Goal: Transaction & Acquisition: Purchase product/service

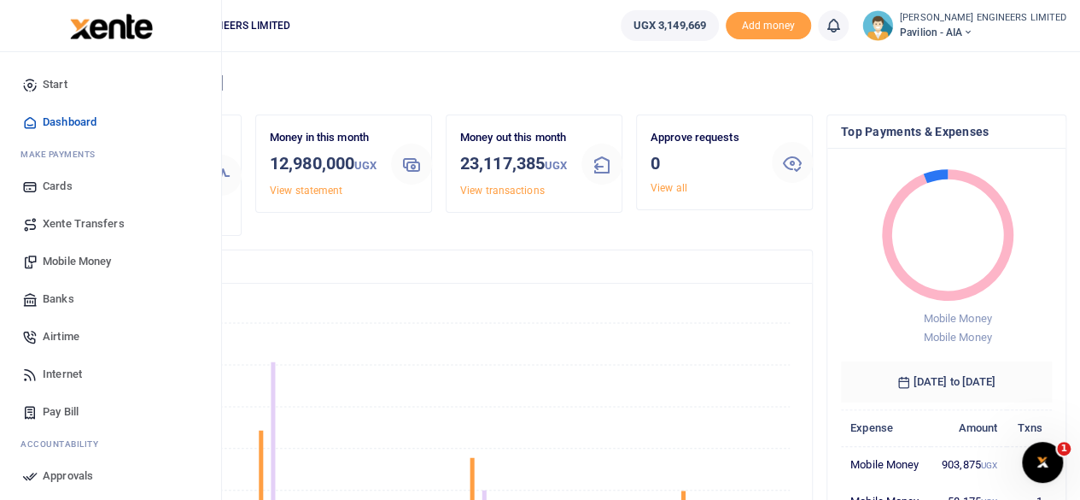
click at [67, 260] on span "Mobile Money" at bounding box center [77, 261] width 68 height 17
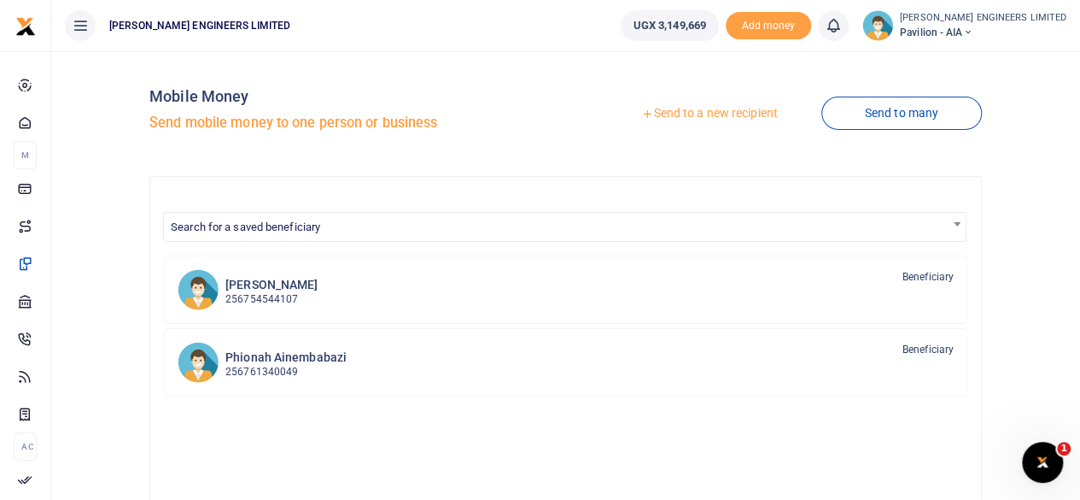
click at [685, 114] on link "Send to a new recipient" at bounding box center [709, 113] width 223 height 31
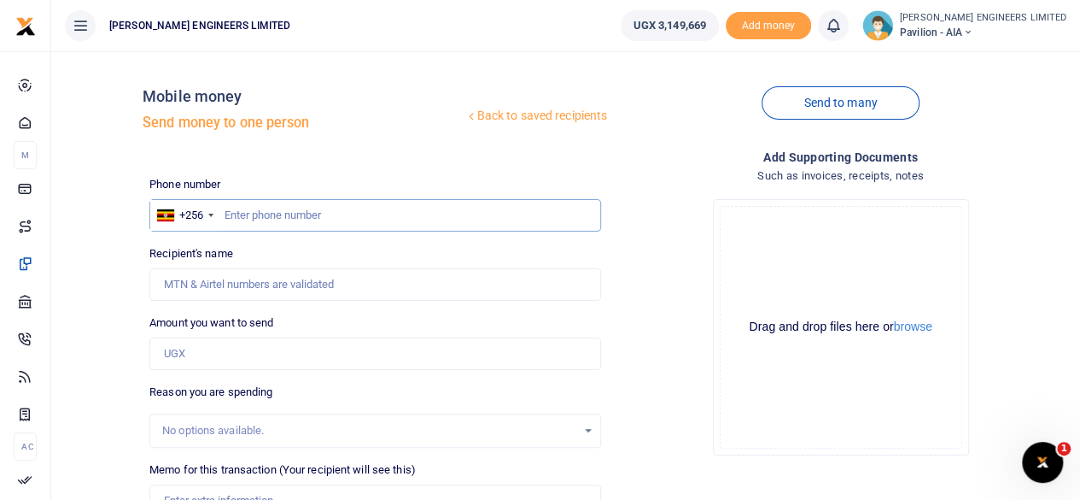
click at [295, 213] on input "text" at bounding box center [375, 215] width 452 height 32
click at [640, 247] on div "Drop your files here Drag and drop files here or browse Powered by Uppy" at bounding box center [841, 326] width 452 height 283
click at [294, 215] on input "text" at bounding box center [375, 215] width 452 height 32
click at [279, 215] on input "text" at bounding box center [375, 215] width 452 height 32
click at [639, 225] on div "Drop your files here Drag and drop files here or browse Powered by Uppy" at bounding box center [841, 326] width 452 height 283
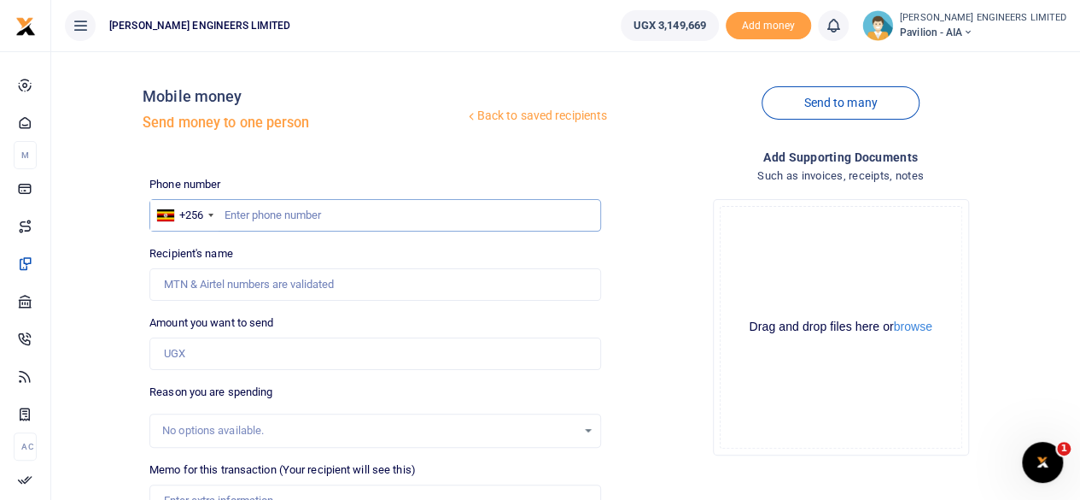
click at [343, 219] on input "text" at bounding box center [375, 215] width 452 height 32
click at [283, 214] on input "text" at bounding box center [375, 215] width 452 height 32
click at [243, 208] on input "text" at bounding box center [375, 215] width 452 height 32
click at [241, 214] on input "text" at bounding box center [375, 215] width 452 height 32
click at [224, 213] on input "text" at bounding box center [375, 215] width 452 height 32
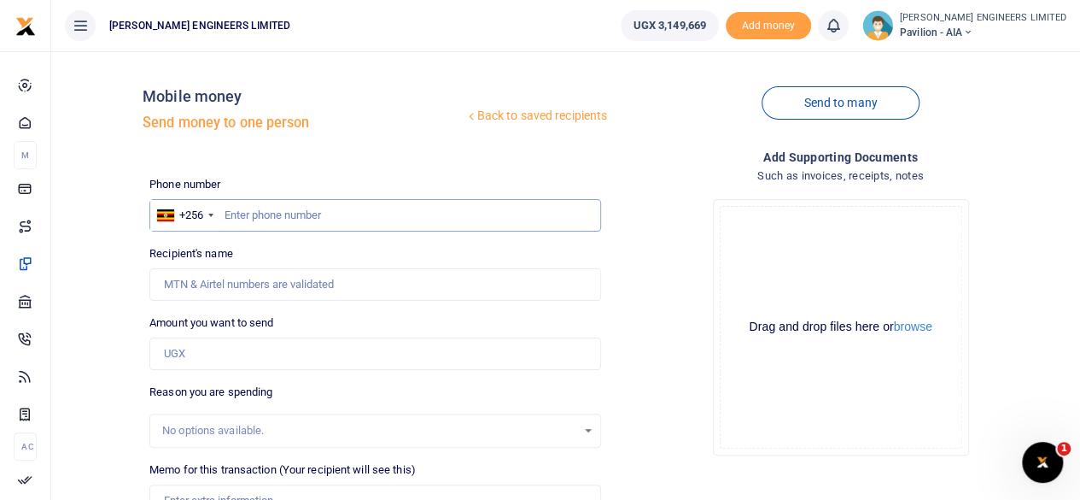
click at [225, 218] on input "text" at bounding box center [375, 215] width 452 height 32
click at [241, 146] on div "Back to saved recipients Mobile money Send money to one person" at bounding box center [375, 113] width 465 height 97
click at [215, 148] on div "Back to saved recipients Mobile money Send money to one person" at bounding box center [375, 113] width 465 height 97
click at [524, 148] on div "Back to saved recipients Mobile money Send money to one person" at bounding box center [375, 113] width 465 height 97
click at [593, 149] on div "Back to saved recipients Mobile money Send money to one person" at bounding box center [375, 113] width 465 height 97
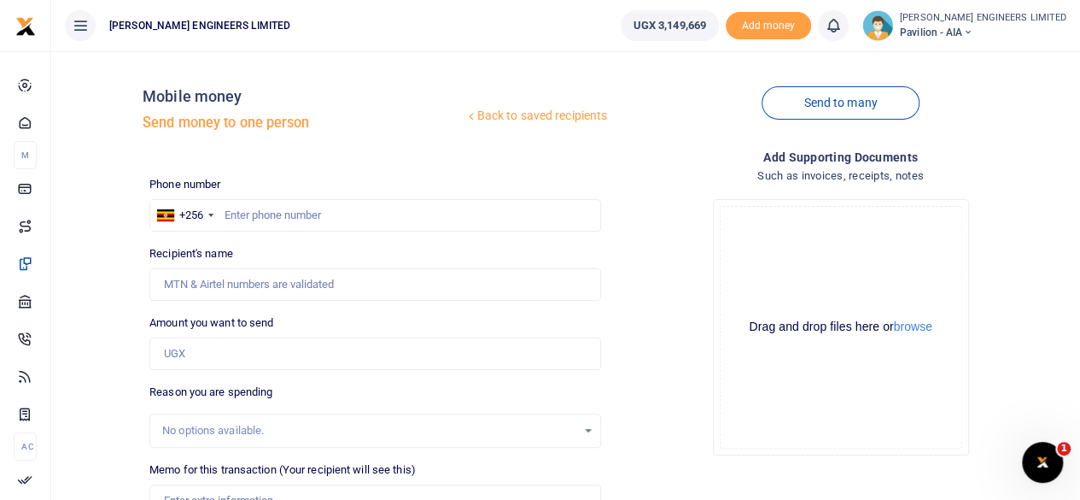
click at [665, 152] on h4 "Add supporting Documents" at bounding box center [841, 157] width 452 height 19
click at [687, 144] on div "Send to many" at bounding box center [840, 113] width 465 height 97
drag, startPoint x: 637, startPoint y: 57, endPoint x: 671, endPoint y: 137, distance: 86.4
click at [671, 137] on div "Back to saved recipients Mobile money Send money to one person Send to many Pho…" at bounding box center [565, 403] width 1029 height 705
drag, startPoint x: 640, startPoint y: 86, endPoint x: 610, endPoint y: 84, distance: 30.0
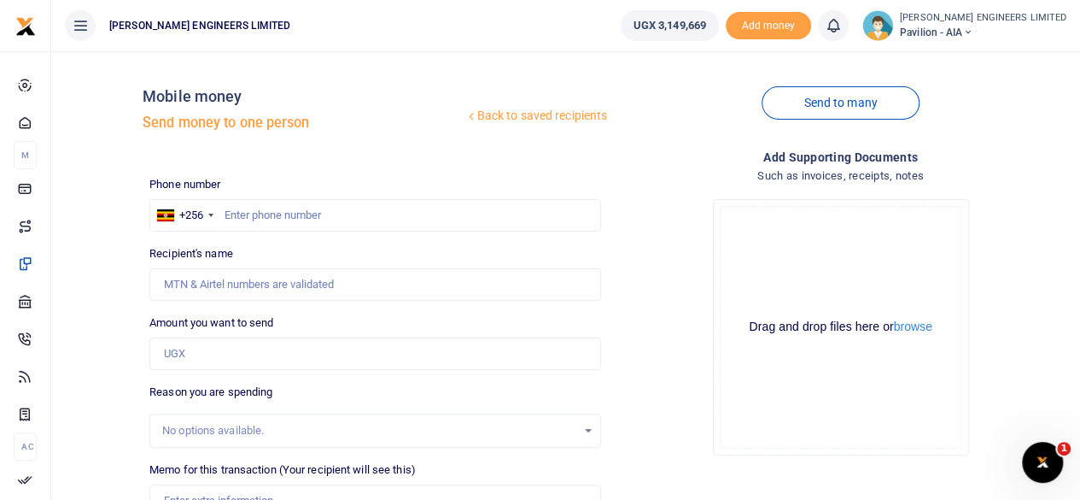
click at [610, 84] on div "Send to many" at bounding box center [840, 113] width 465 height 97
click at [391, 80] on div "Back to saved recipients Mobile money Send money to one person" at bounding box center [375, 113] width 465 height 97
drag, startPoint x: 313, startPoint y: 55, endPoint x: 421, endPoint y: 149, distance: 142.8
click at [421, 149] on div "Back to saved recipients Mobile money Send money to one person Send to many Pho…" at bounding box center [565, 403] width 1029 height 705
click at [372, 88] on h4 "Mobile money" at bounding box center [303, 96] width 321 height 19
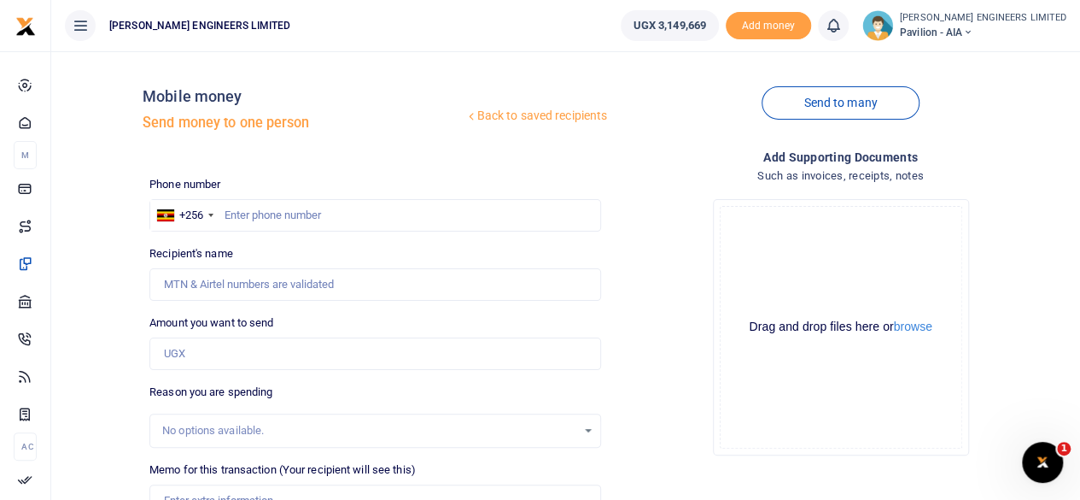
click at [648, 144] on div "Send to many" at bounding box center [840, 113] width 465 height 97
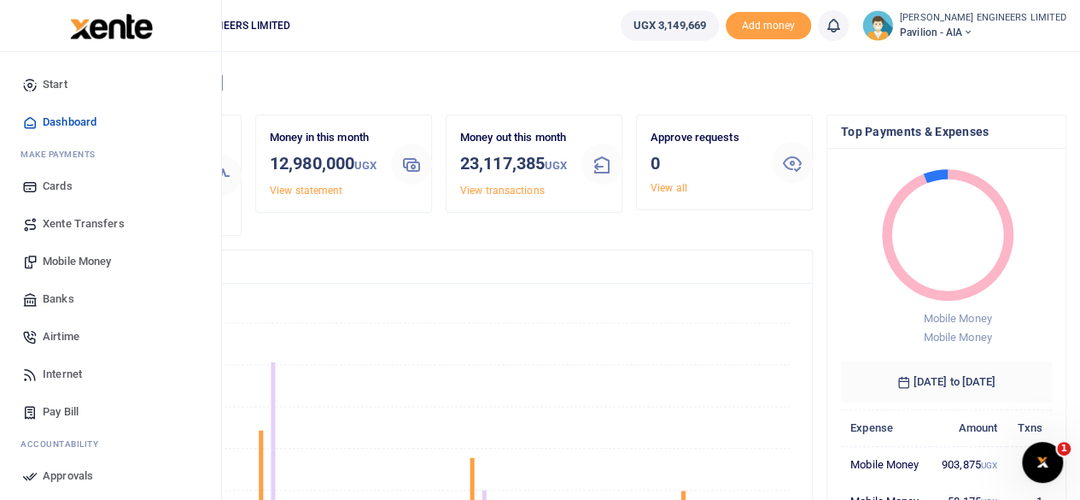
click at [79, 258] on span "Mobile Money" at bounding box center [77, 261] width 68 height 17
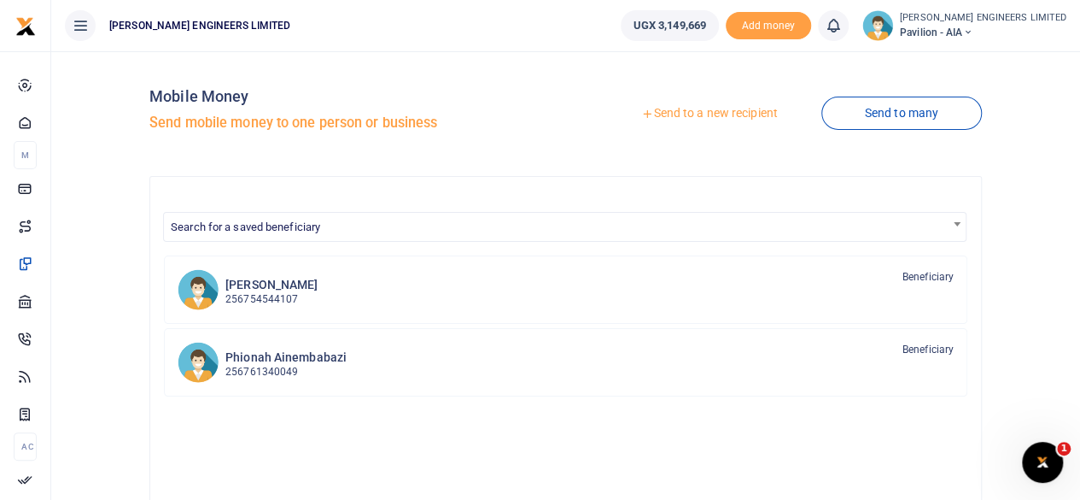
click at [716, 114] on link "Send to a new recipient" at bounding box center [709, 113] width 223 height 31
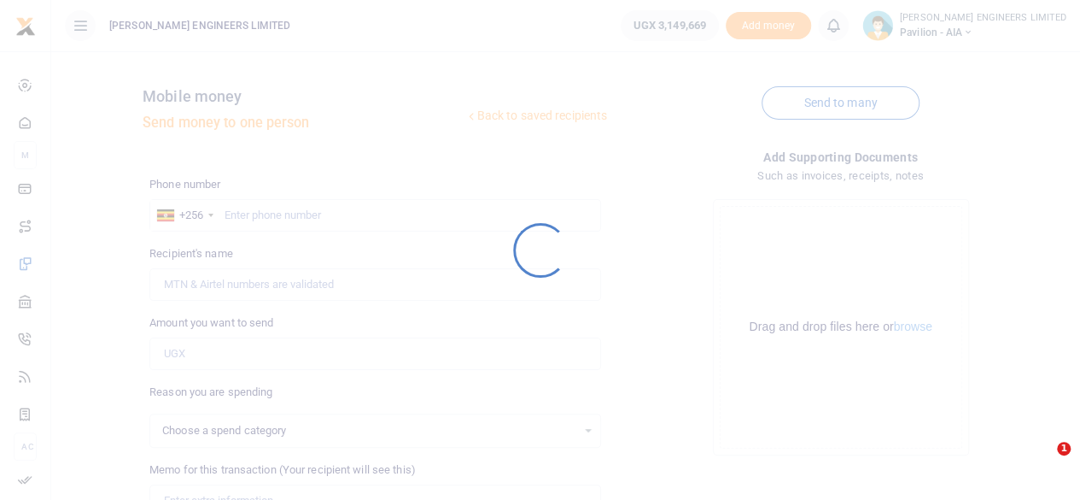
select select
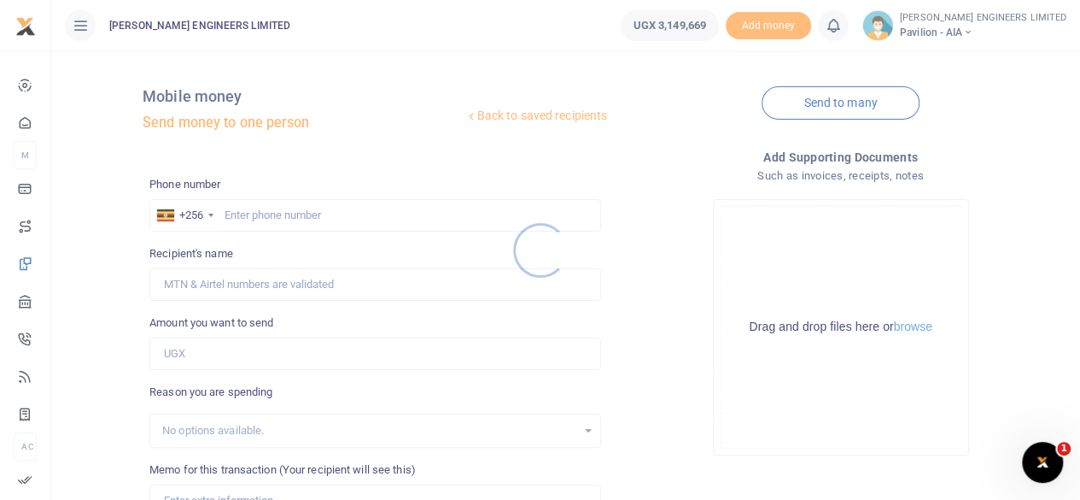
click at [243, 217] on div at bounding box center [540, 250] width 1080 height 500
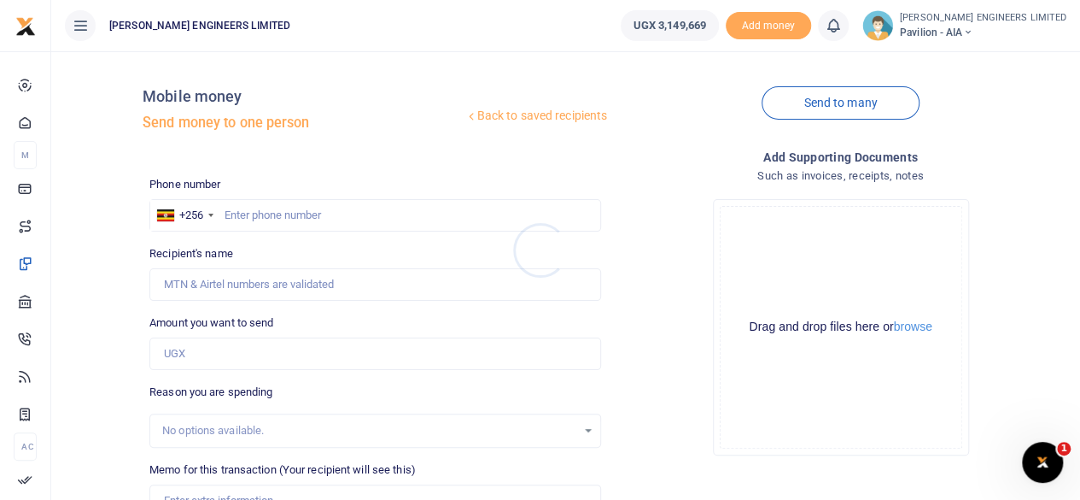
click at [259, 219] on div at bounding box center [540, 250] width 1080 height 500
click at [265, 219] on input "text" at bounding box center [375, 215] width 452 height 32
click at [225, 213] on input "text" at bounding box center [375, 215] width 452 height 32
type input "7730471082"
type input "Kunde John Dong"
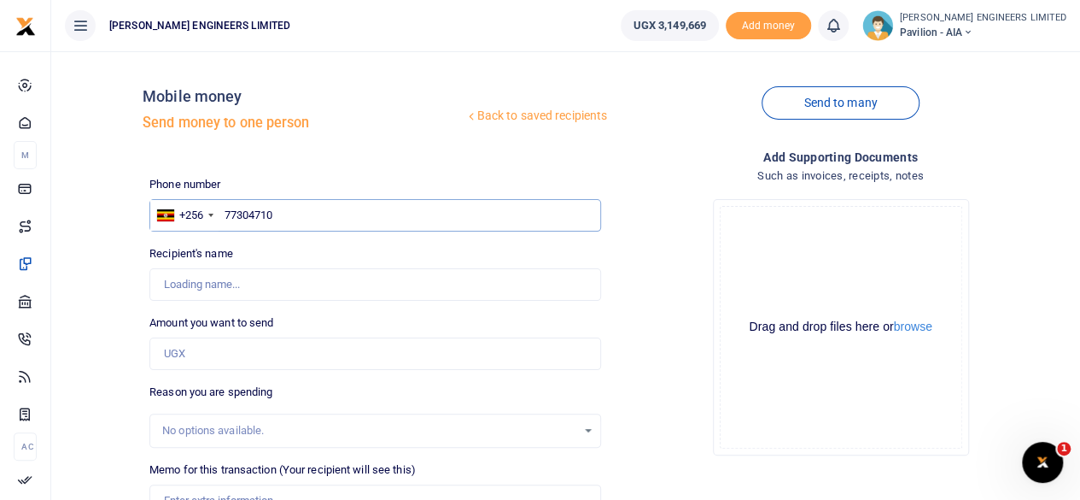
type input "7730471"
type input "Kunde John Dong"
type input "773047146"
type input "Yonah Ariho"
type input "773047146"
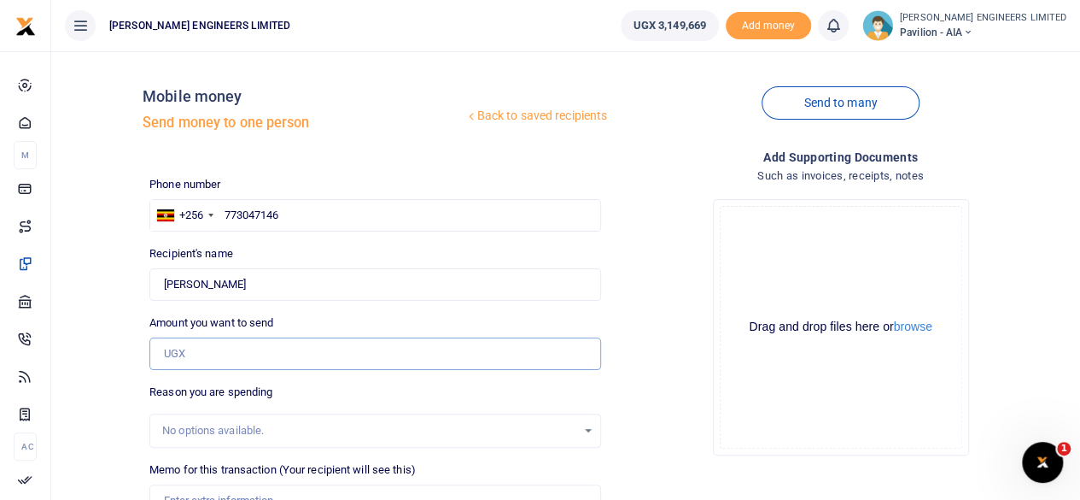
click at [194, 358] on input "Amount you want to send" at bounding box center [375, 353] width 452 height 32
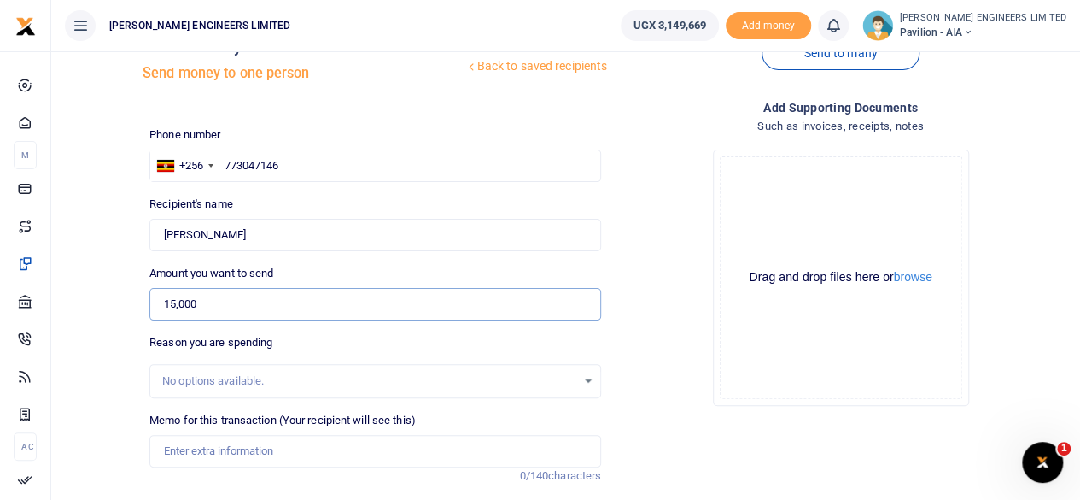
scroll to position [85, 0]
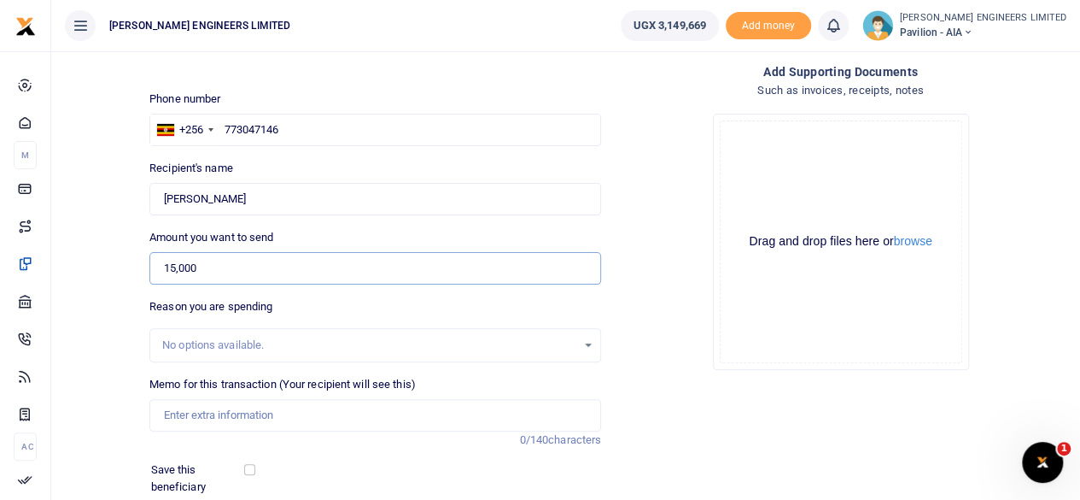
type input "15,000"
click at [166, 416] on input "Memo for this transaction (Your recipient will see this)" at bounding box center [375, 415] width 452 height 32
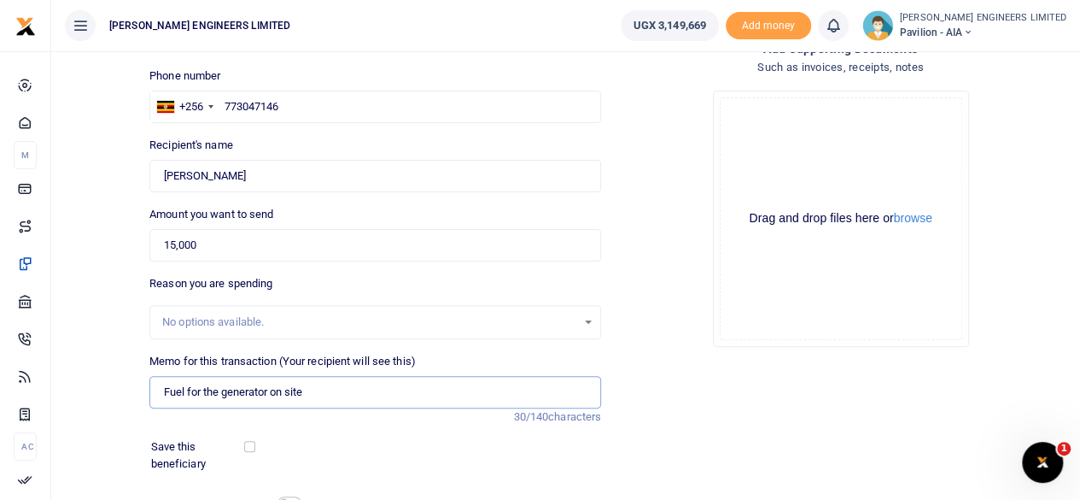
scroll to position [171, 0]
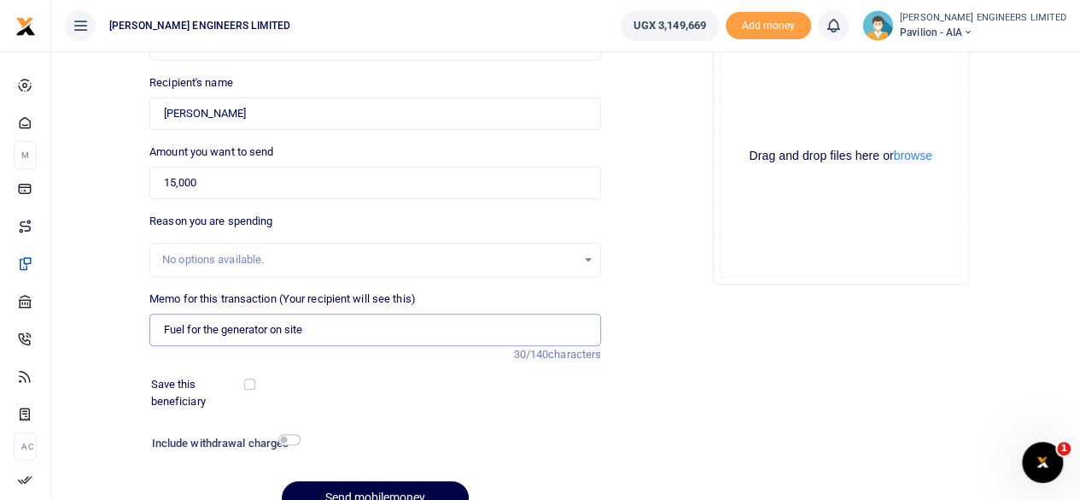
type input "Fuel for the generator on site"
click at [294, 436] on input "checkbox" at bounding box center [289, 439] width 22 height 11
checkbox input "true"
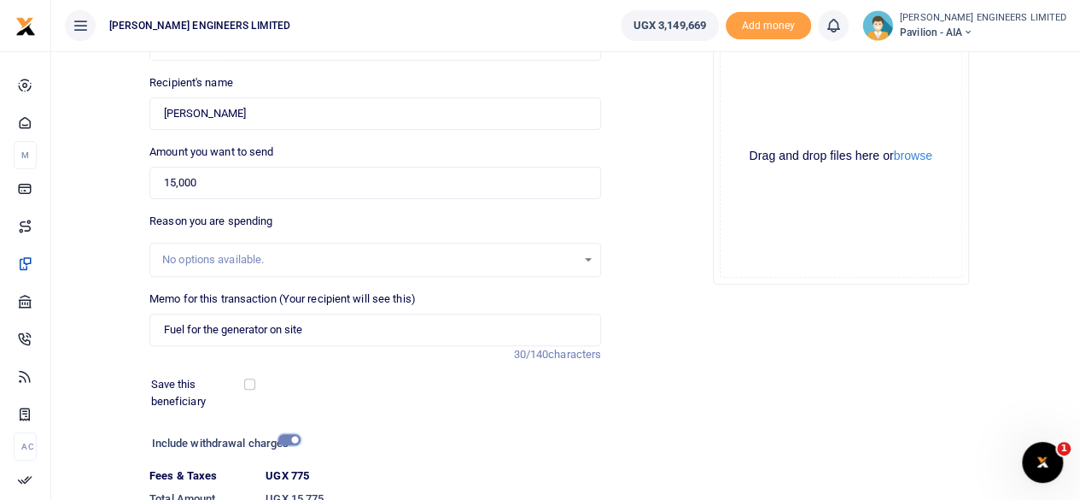
scroll to position [256, 0]
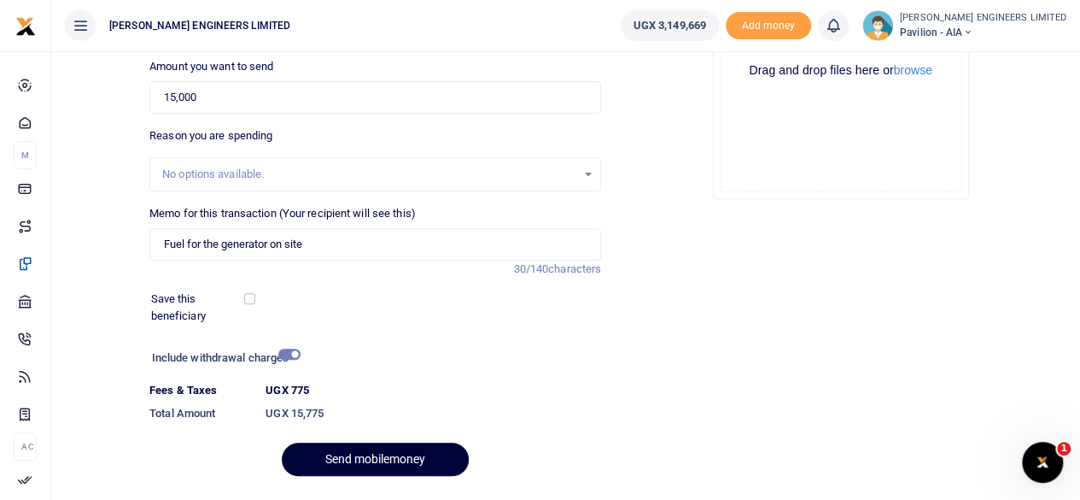
click at [383, 455] on button "Send mobilemoney" at bounding box center [375, 458] width 187 height 33
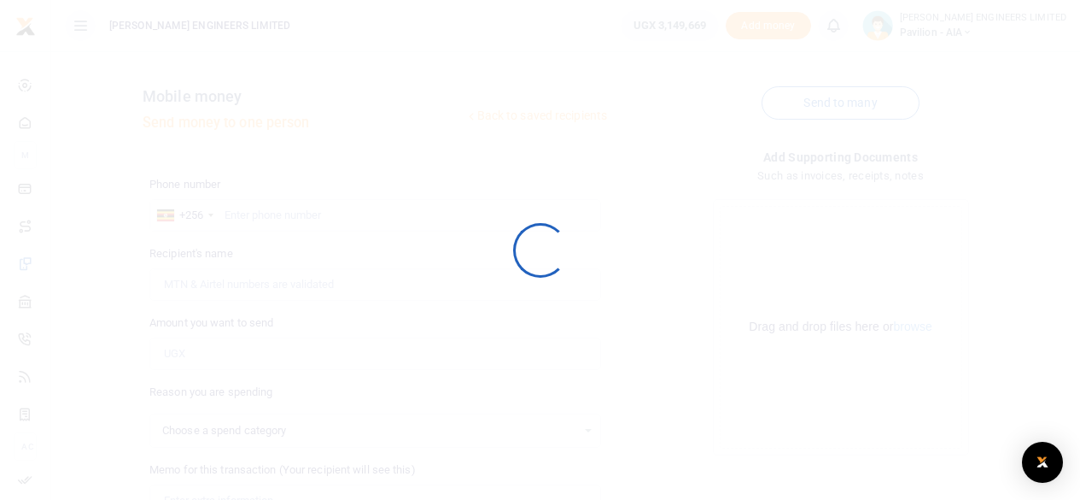
select select
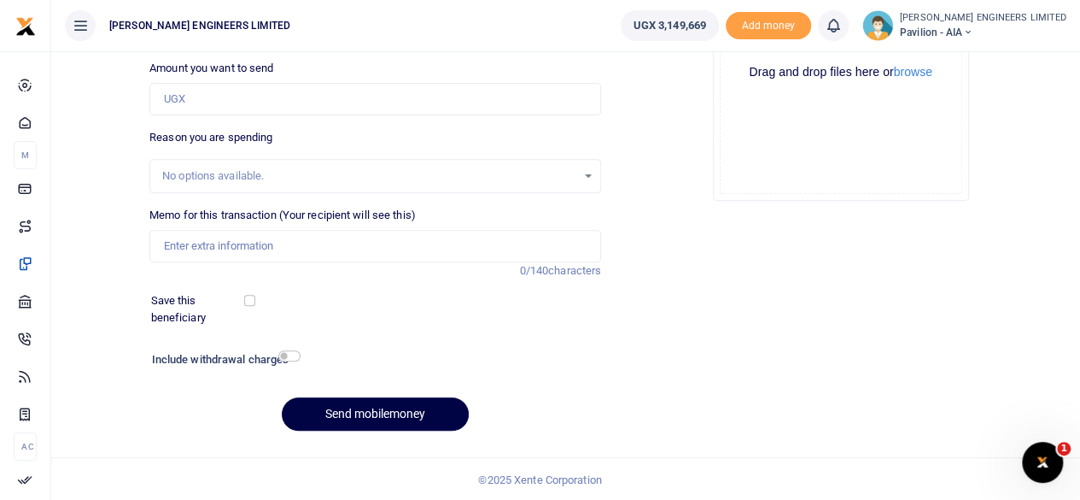
click at [842, 28] on icon at bounding box center [833, 25] width 17 height 19
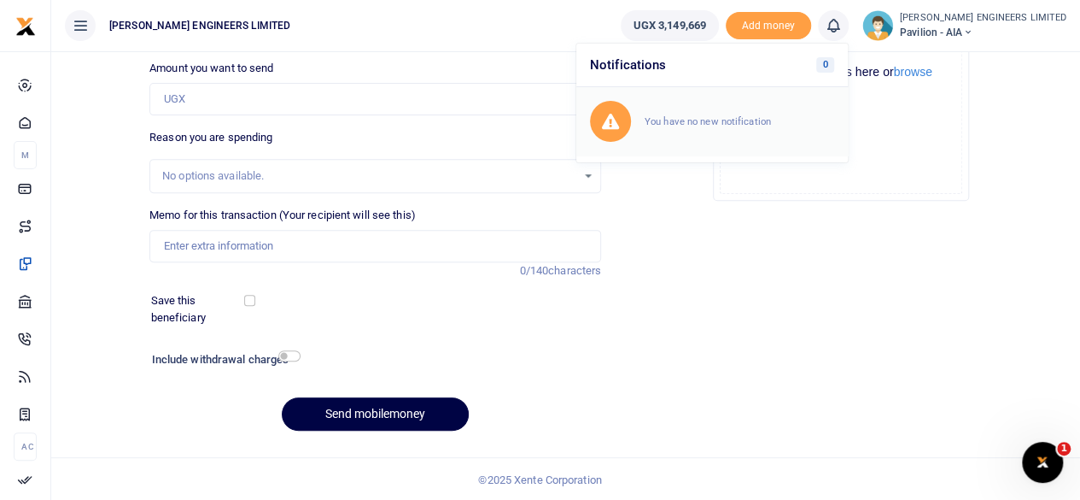
click at [760, 121] on small "You have no new notification" at bounding box center [708, 121] width 126 height 12
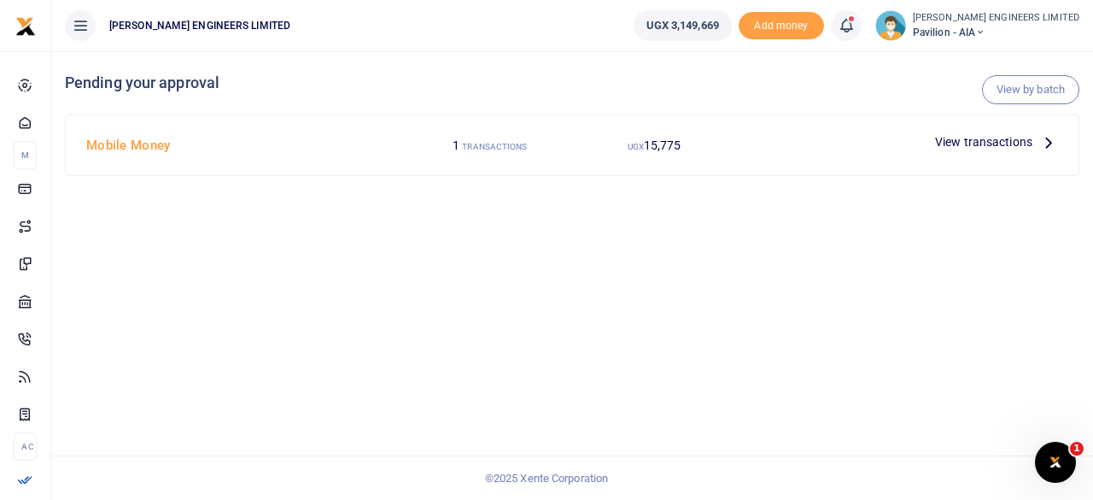
click at [974, 138] on span "View transactions" at bounding box center [983, 141] width 97 height 19
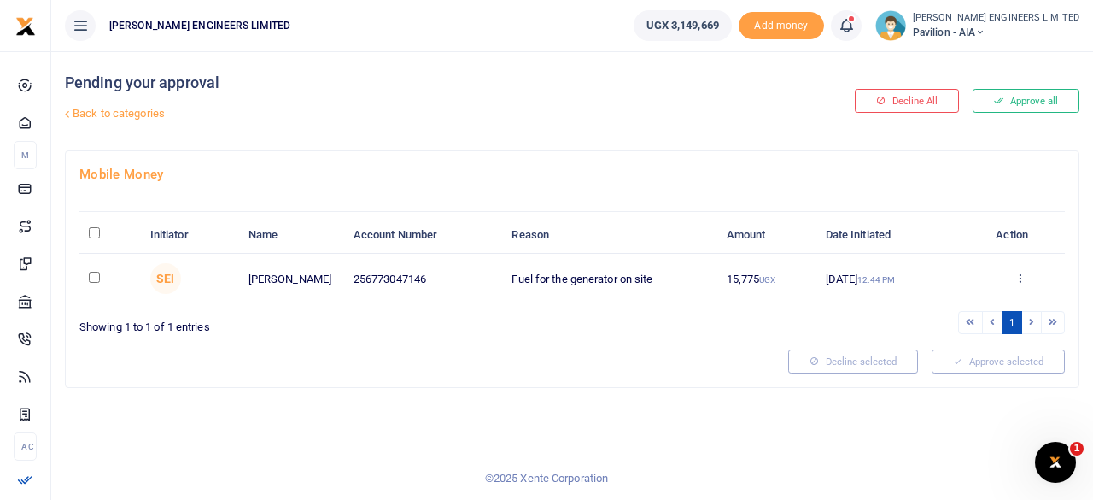
click at [95, 276] on input "checkbox" at bounding box center [94, 277] width 11 height 11
checkbox input "true"
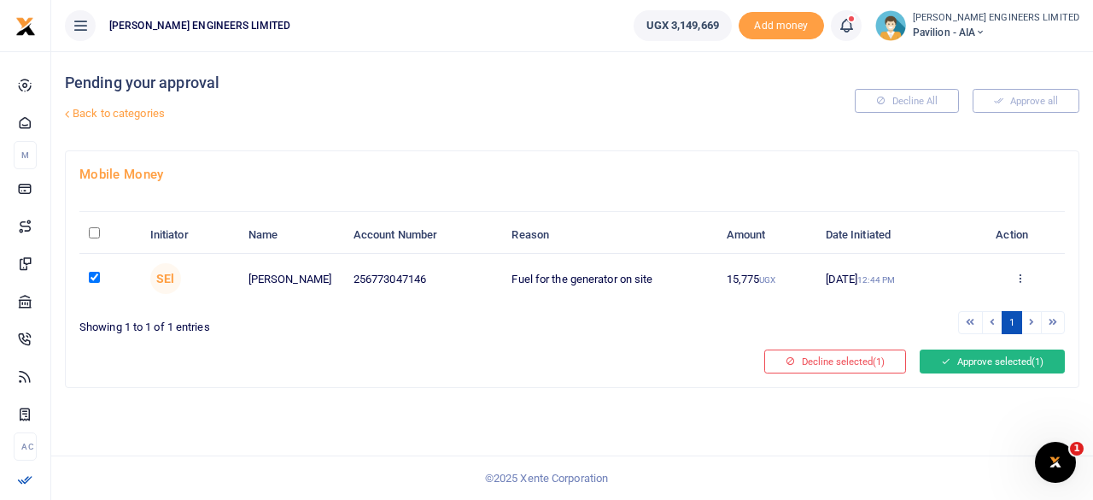
click at [983, 367] on button "Approve selected (1)" at bounding box center [992, 361] width 145 height 24
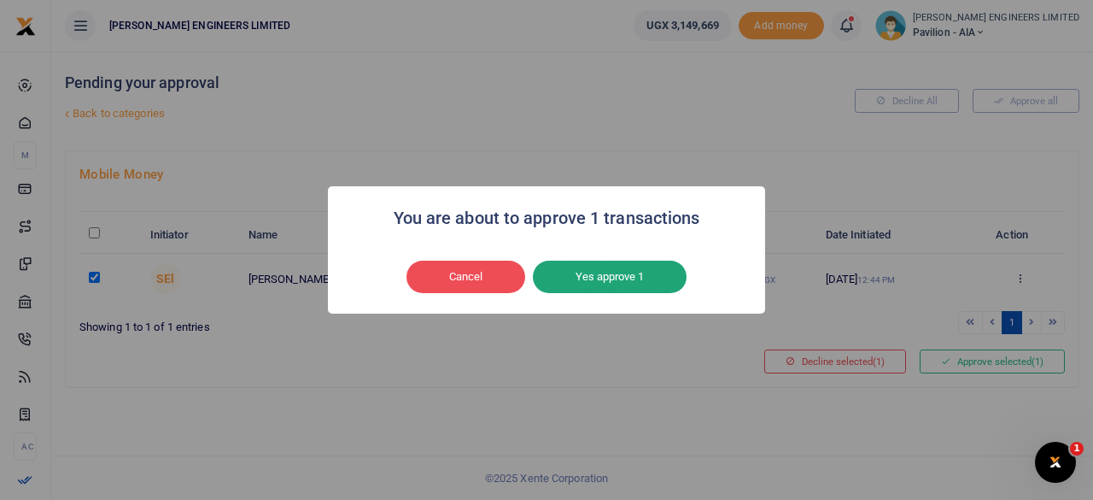
click at [632, 281] on button "Yes approve 1" at bounding box center [610, 276] width 154 height 32
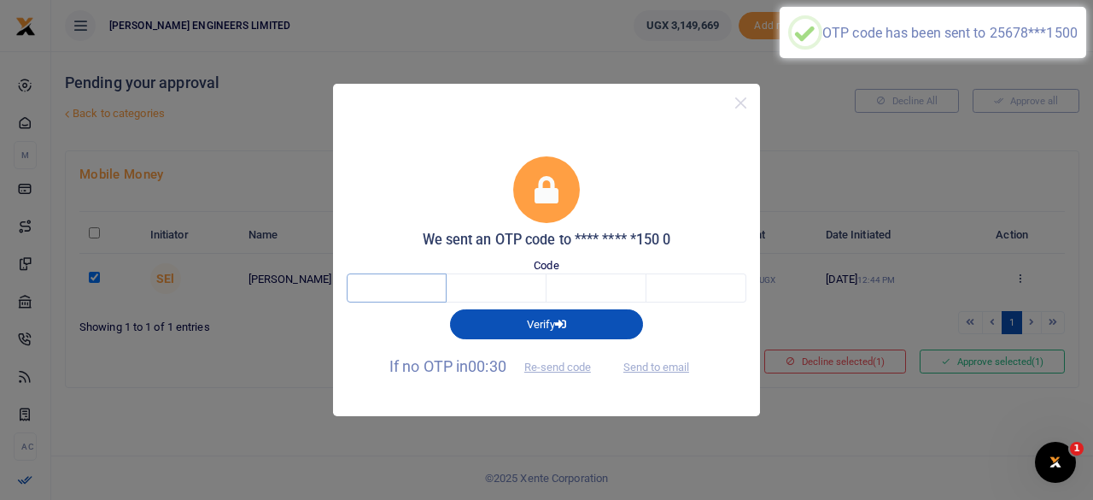
click at [408, 292] on input "text" at bounding box center [397, 287] width 100 height 29
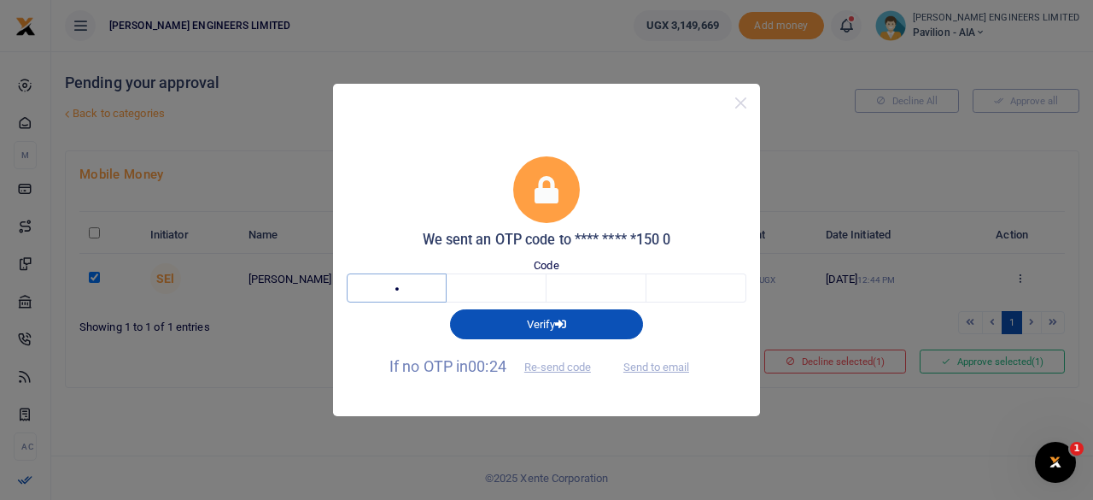
type input "9"
type input "4"
type input "5"
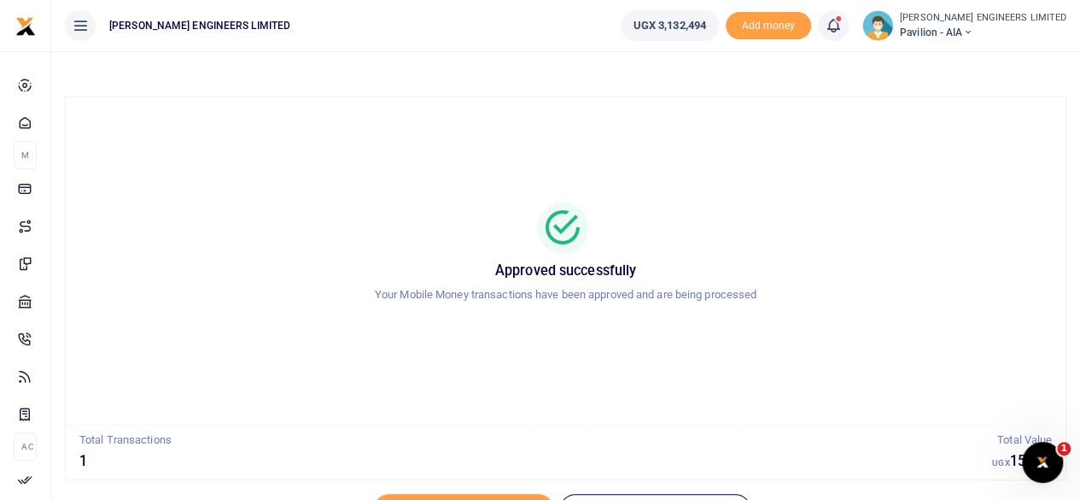
click at [973, 33] on icon at bounding box center [967, 32] width 10 height 12
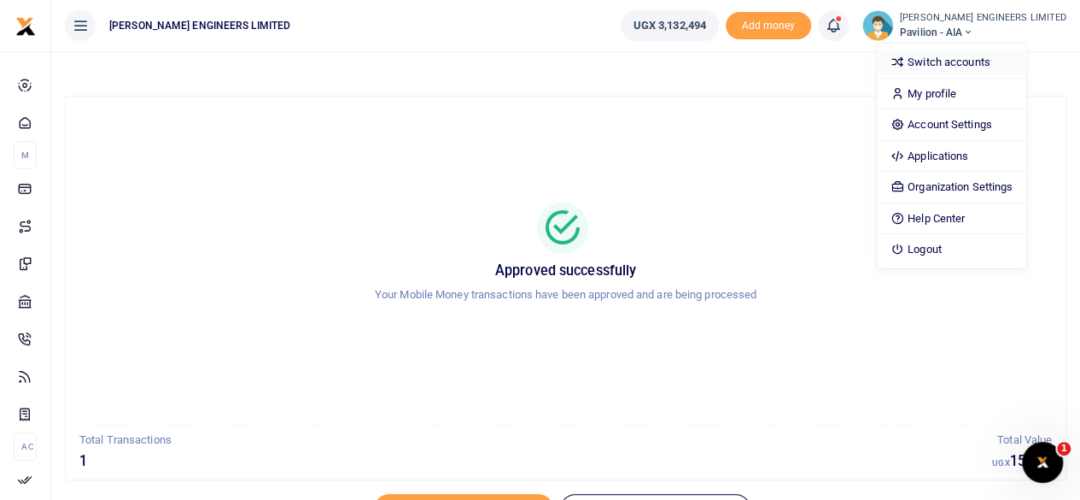
click at [996, 62] on link "Switch accounts" at bounding box center [951, 62] width 149 height 24
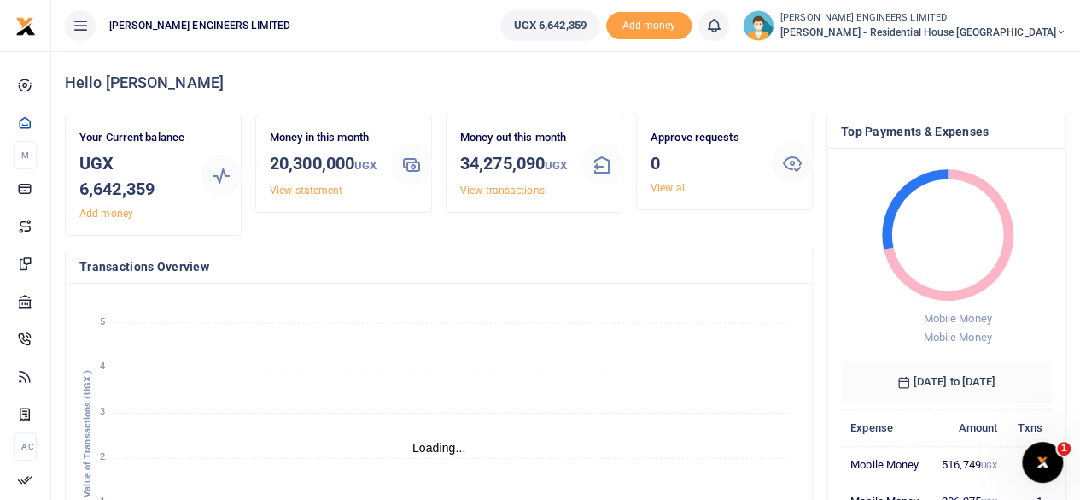
scroll to position [14, 14]
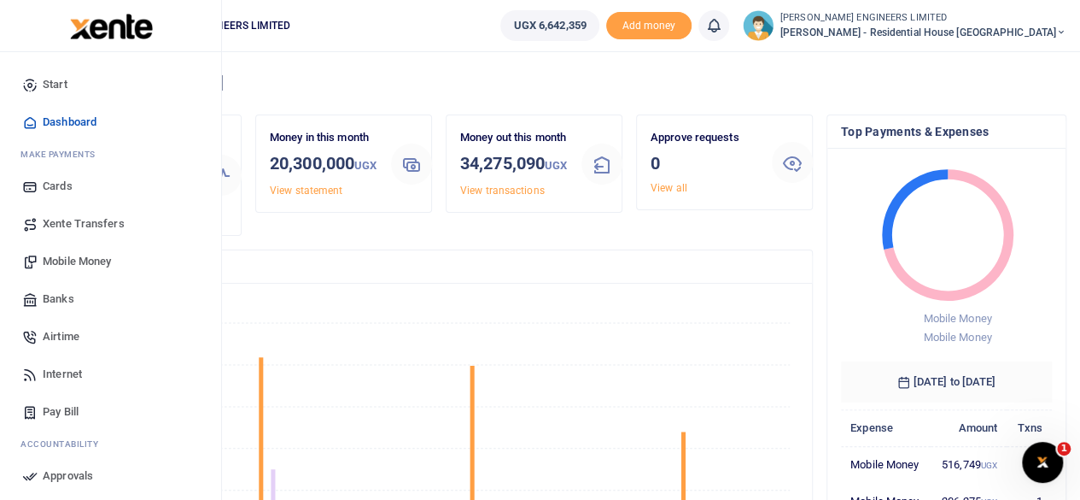
click at [73, 260] on span "Mobile Money" at bounding box center [77, 261] width 68 height 17
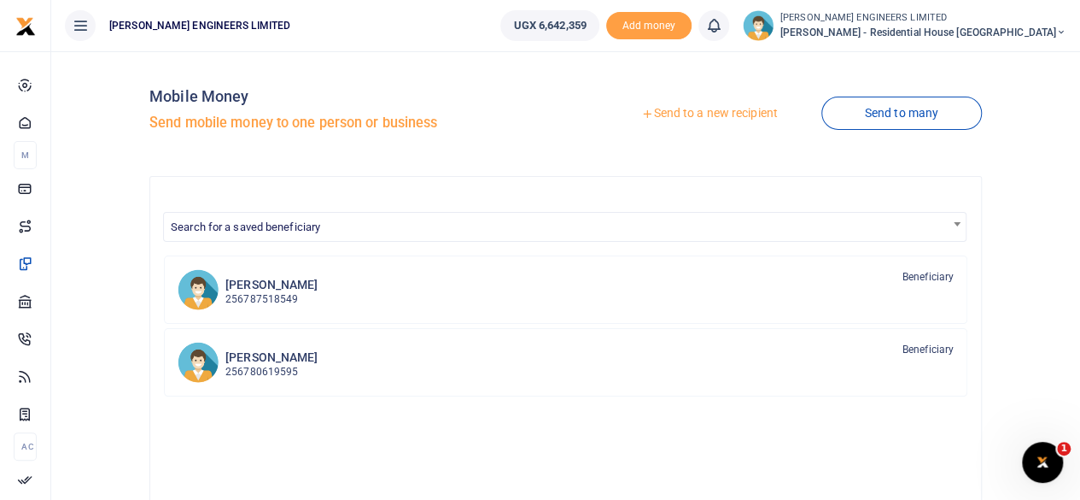
click at [693, 115] on link "Send to a new recipient" at bounding box center [709, 113] width 223 height 31
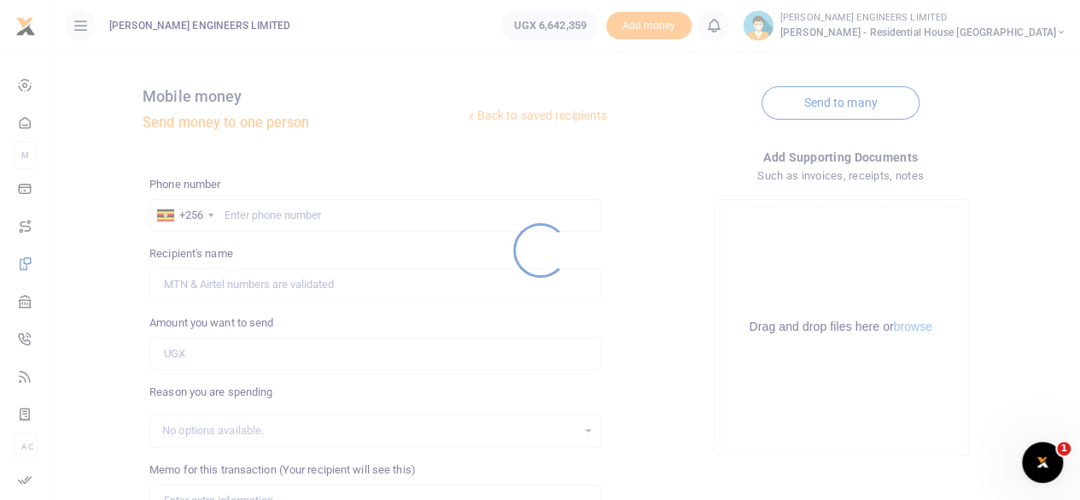
drag, startPoint x: 243, startPoint y: 216, endPoint x: 254, endPoint y: 217, distance: 11.1
click at [251, 217] on div at bounding box center [540, 250] width 1080 height 500
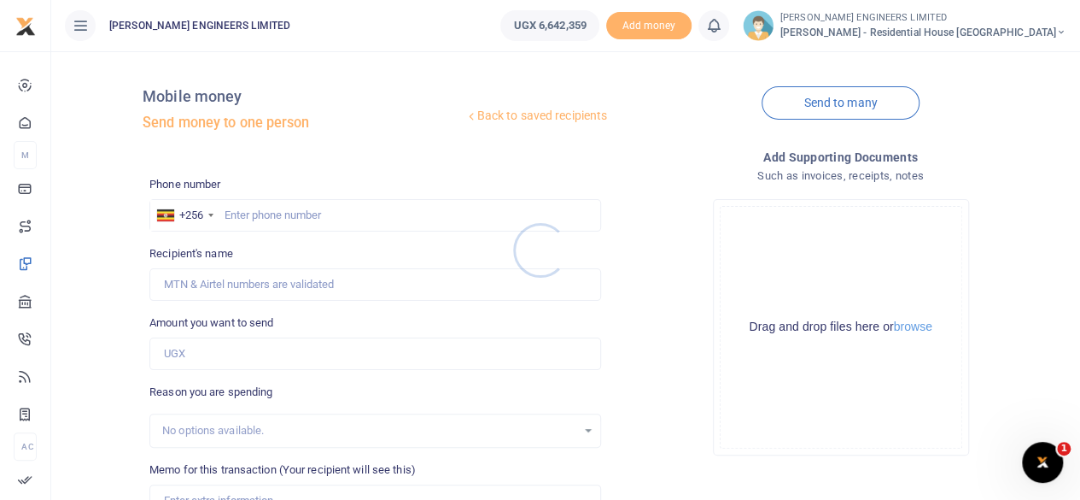
click at [265, 217] on div at bounding box center [540, 250] width 1080 height 500
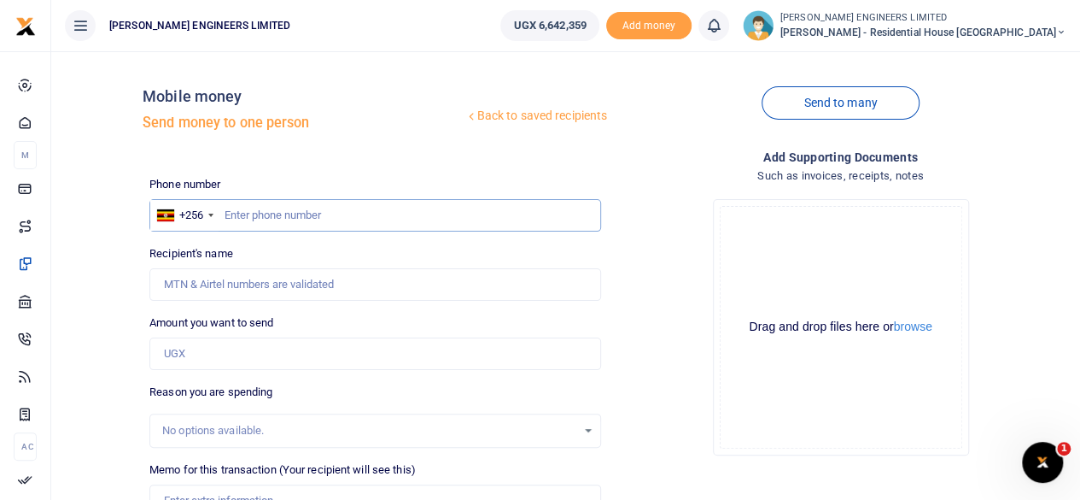
click at [263, 217] on input "text" at bounding box center [375, 215] width 452 height 32
type input "775727753"
type input "Atonia Korugyendo"
type input "775727753"
click at [189, 359] on input "Amount you want to send" at bounding box center [375, 353] width 452 height 32
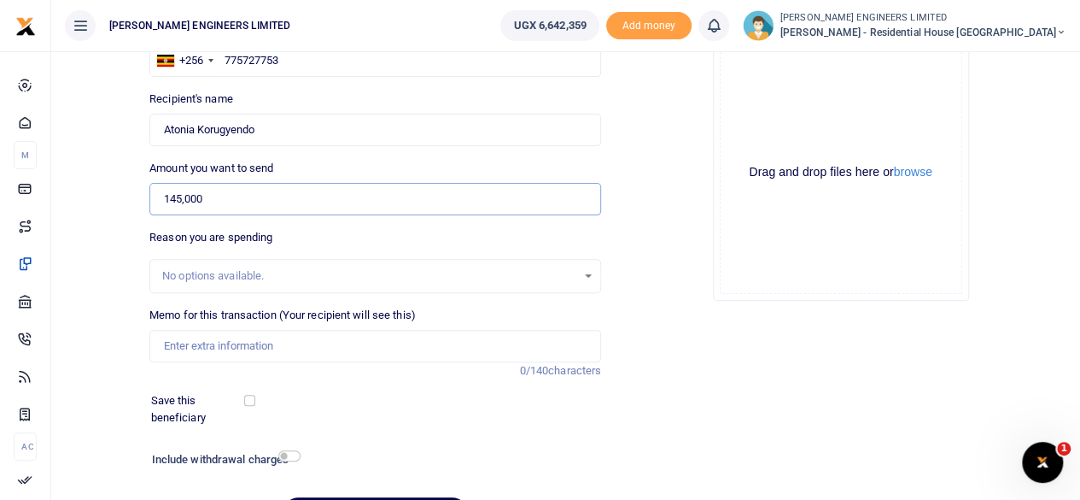
scroll to position [171, 0]
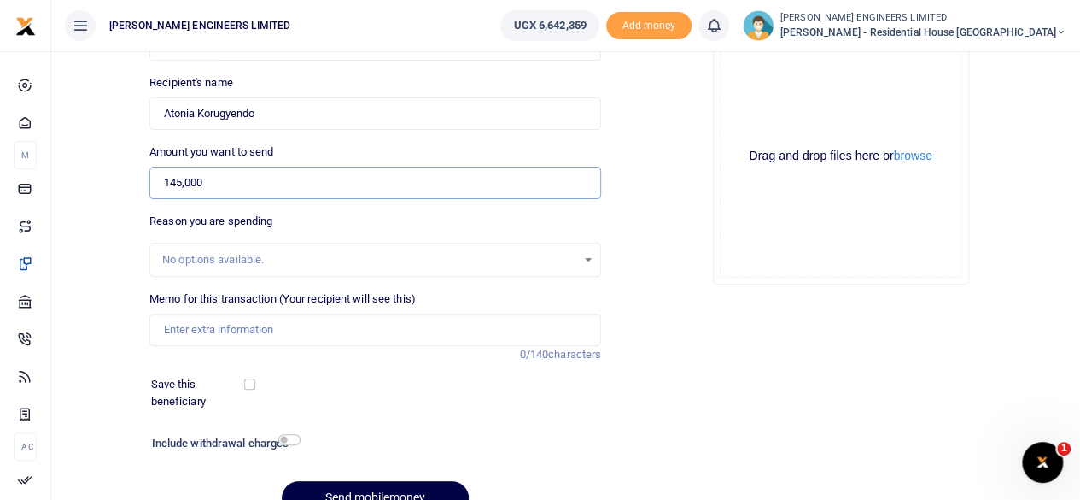
type input "145,000"
click at [172, 331] on input "Memo for this transaction (Your recipient will see this)" at bounding box center [375, 329] width 452 height 32
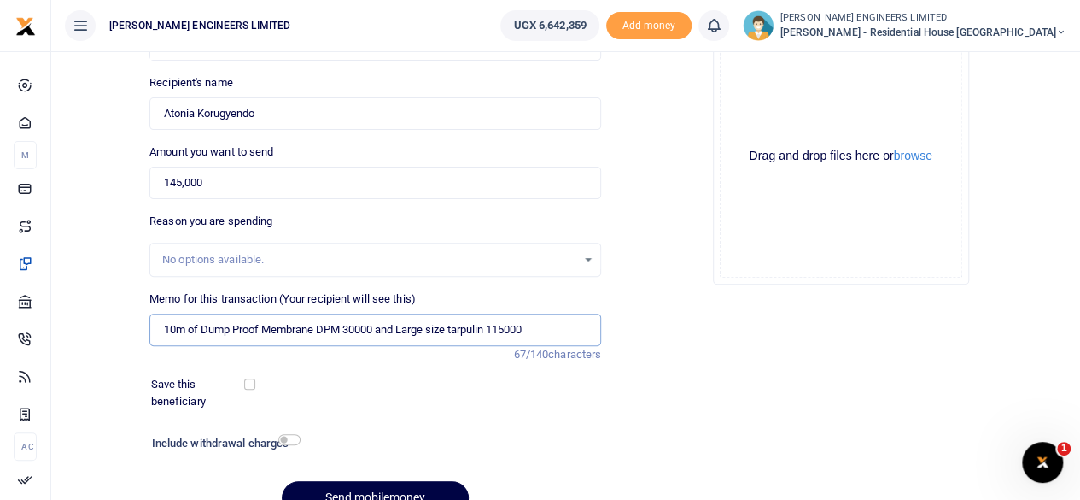
click at [474, 330] on input "10m of Dump Proof Membrane DPM 30000 and Large size tarpulin 115000" at bounding box center [375, 329] width 452 height 32
type input "10m of Dump Proof Membrane DPM 30000 and Large size tarpaulin 115000"
click at [294, 440] on input "checkbox" at bounding box center [289, 439] width 22 height 11
checkbox input "true"
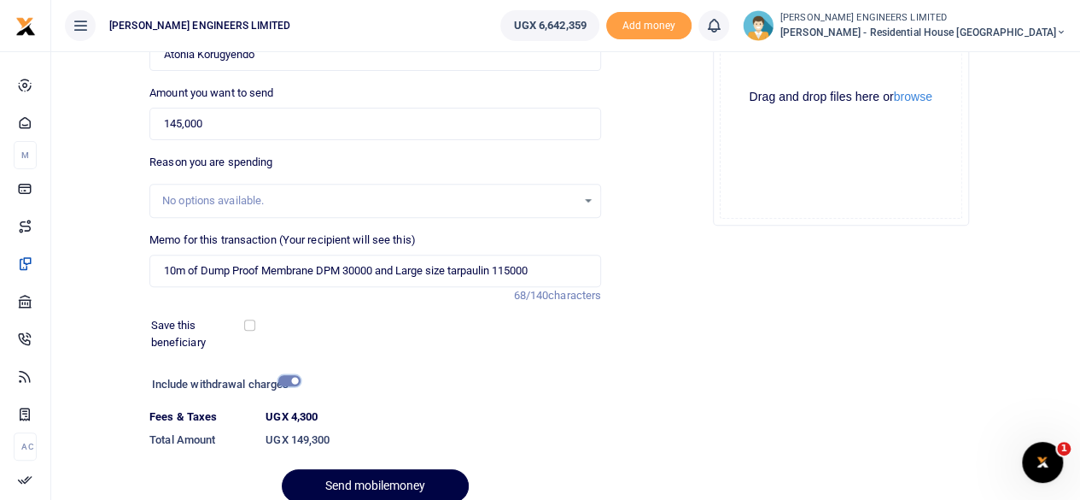
scroll to position [256, 0]
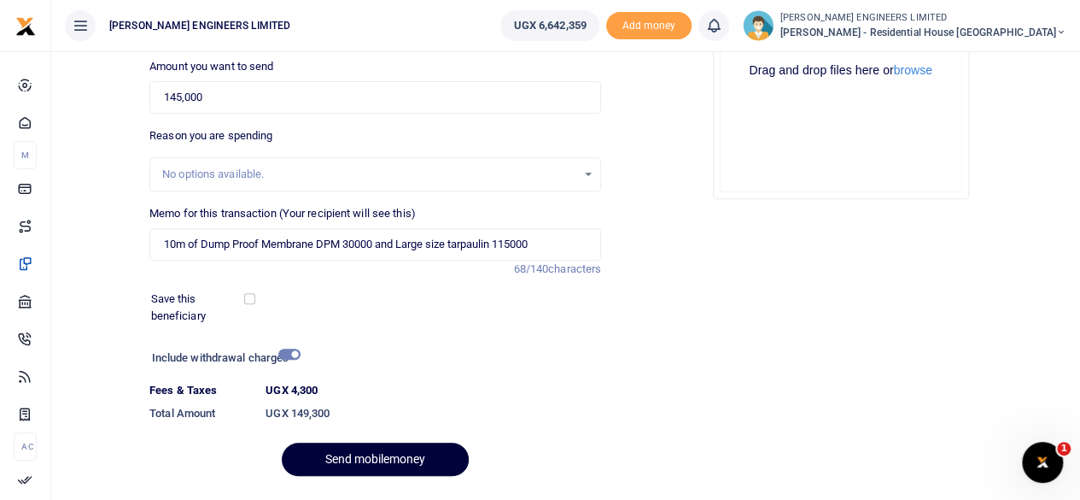
click at [391, 462] on button "Send mobilemoney" at bounding box center [375, 458] width 187 height 33
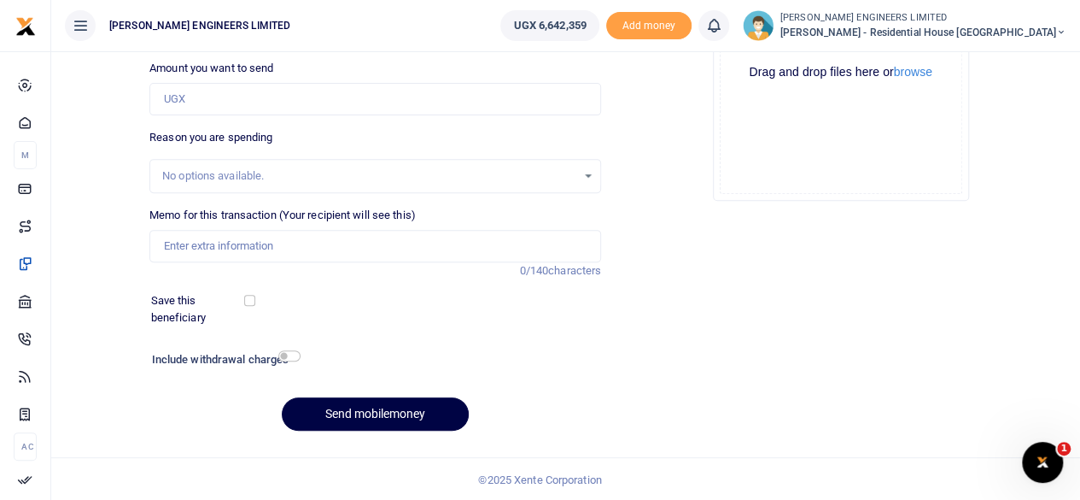
click at [722, 32] on icon at bounding box center [713, 25] width 17 height 19
click at [643, 119] on small "You have no new notification" at bounding box center [588, 121] width 126 height 12
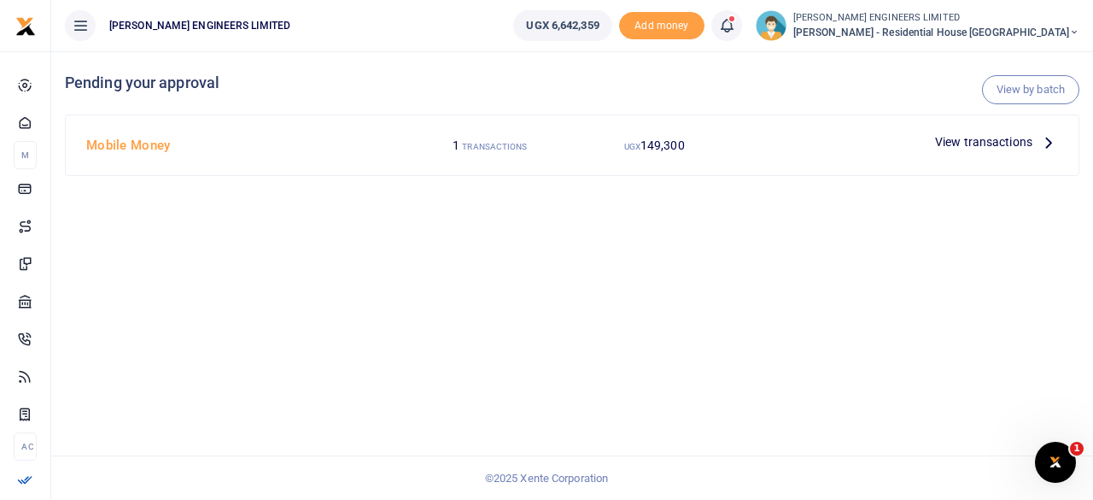
click at [975, 143] on span "View transactions" at bounding box center [983, 141] width 97 height 19
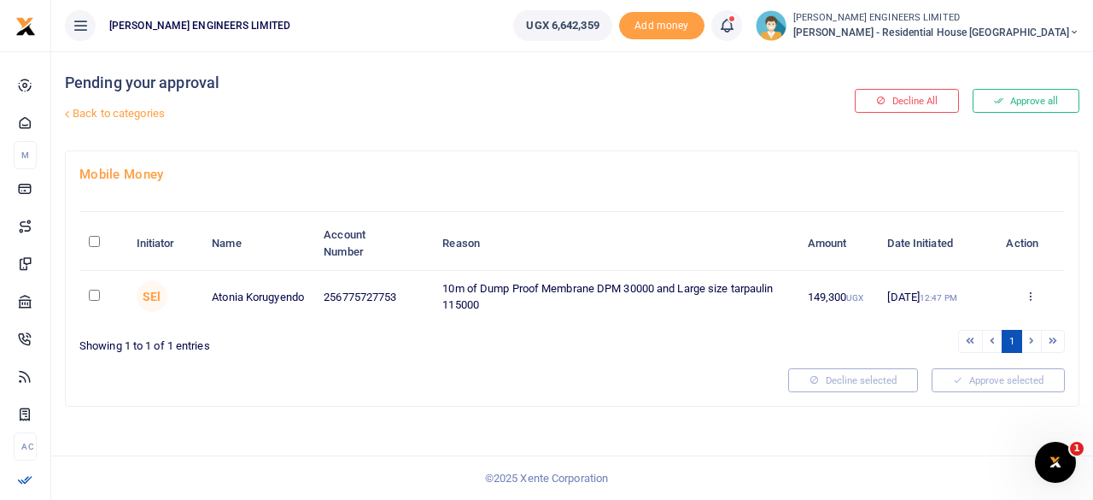
click at [90, 291] on input "checkbox" at bounding box center [94, 294] width 11 height 11
checkbox input "true"
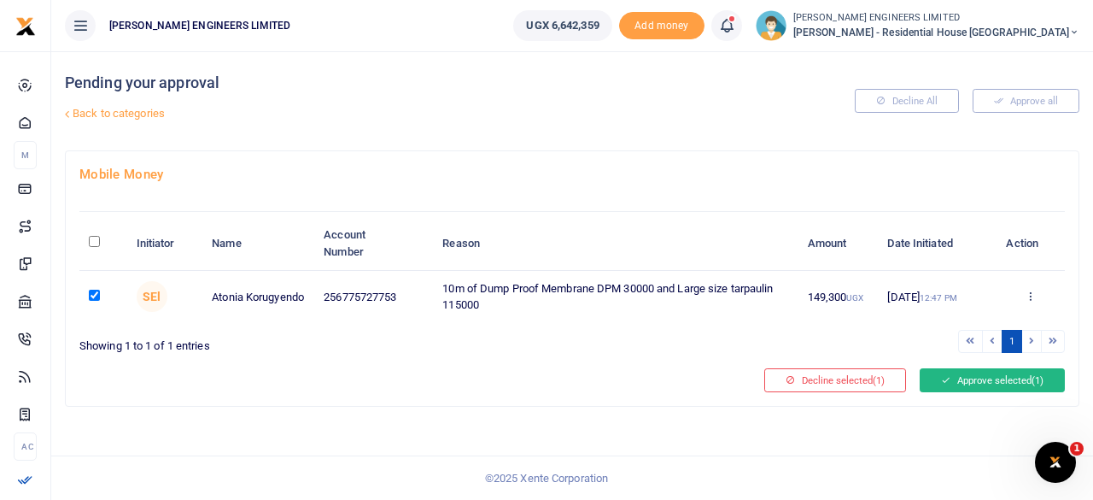
click at [979, 382] on button "Approve selected (1)" at bounding box center [992, 380] width 145 height 24
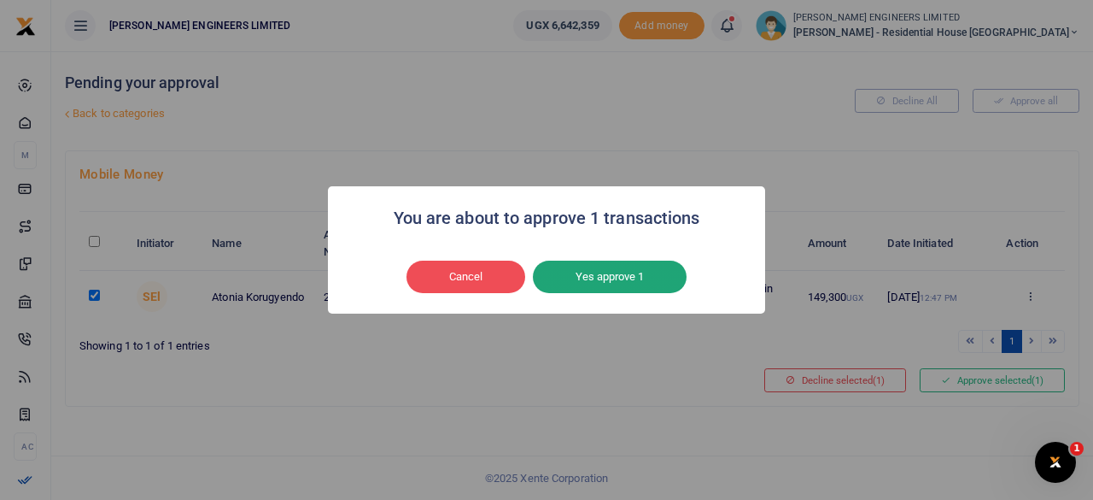
click at [630, 278] on button "Yes approve 1" at bounding box center [610, 276] width 154 height 32
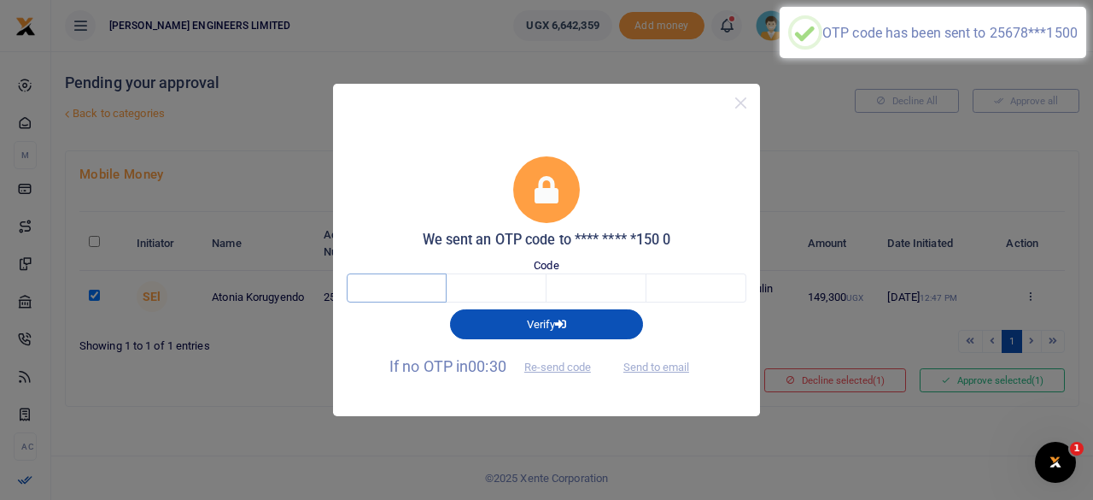
click at [400, 289] on input "text" at bounding box center [397, 287] width 100 height 29
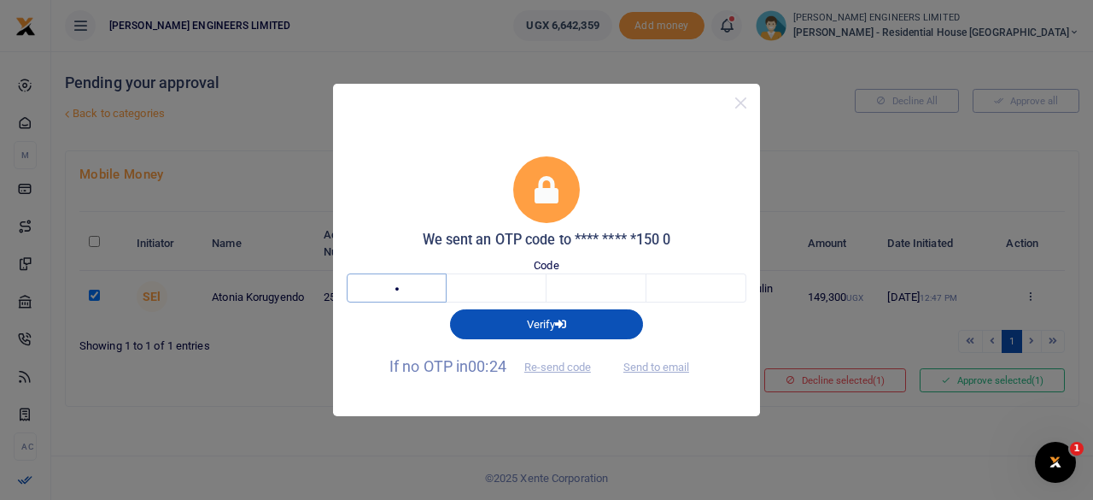
type input "6"
type input "4"
type input "3"
type input "8"
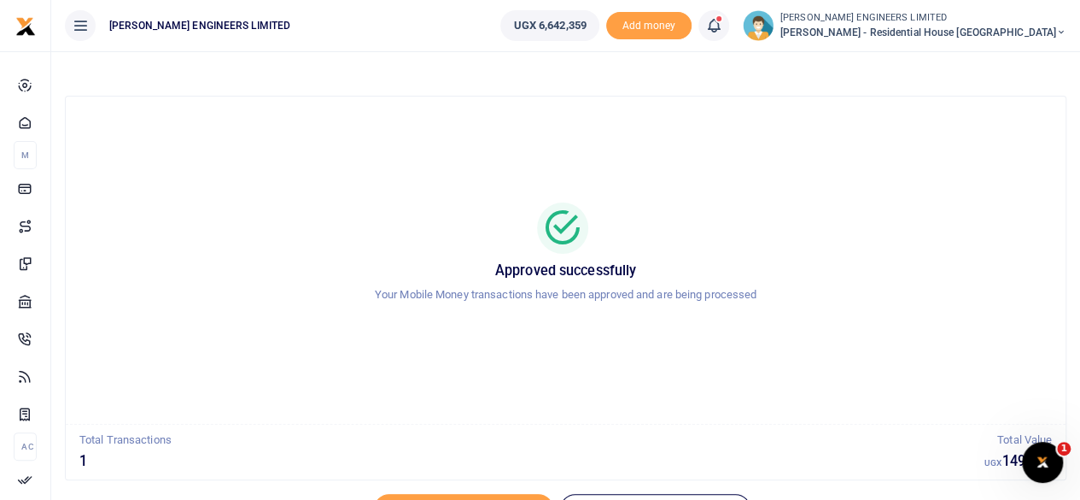
click at [1062, 30] on icon at bounding box center [1061, 32] width 10 height 12
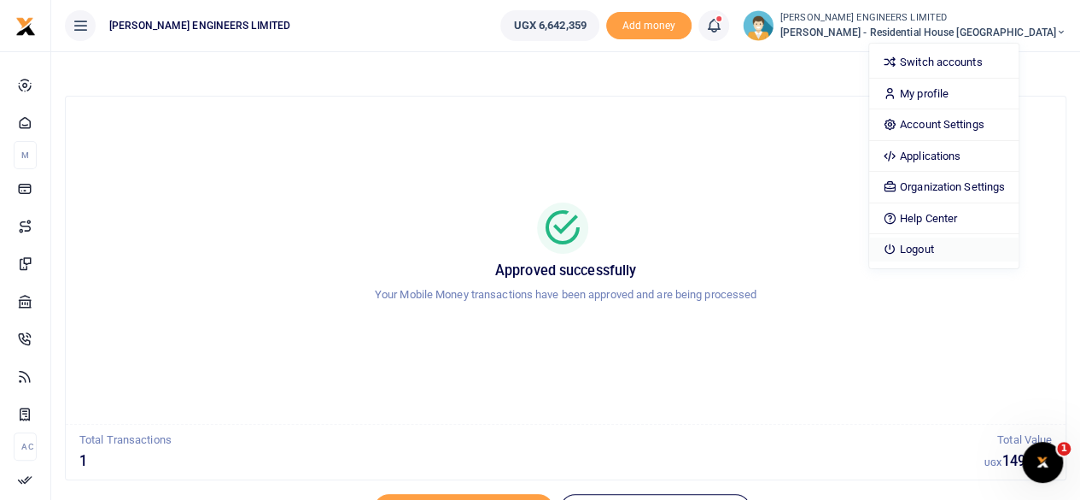
click at [972, 248] on link "Logout" at bounding box center [943, 249] width 149 height 24
